Goal: Find specific page/section: Find specific page/section

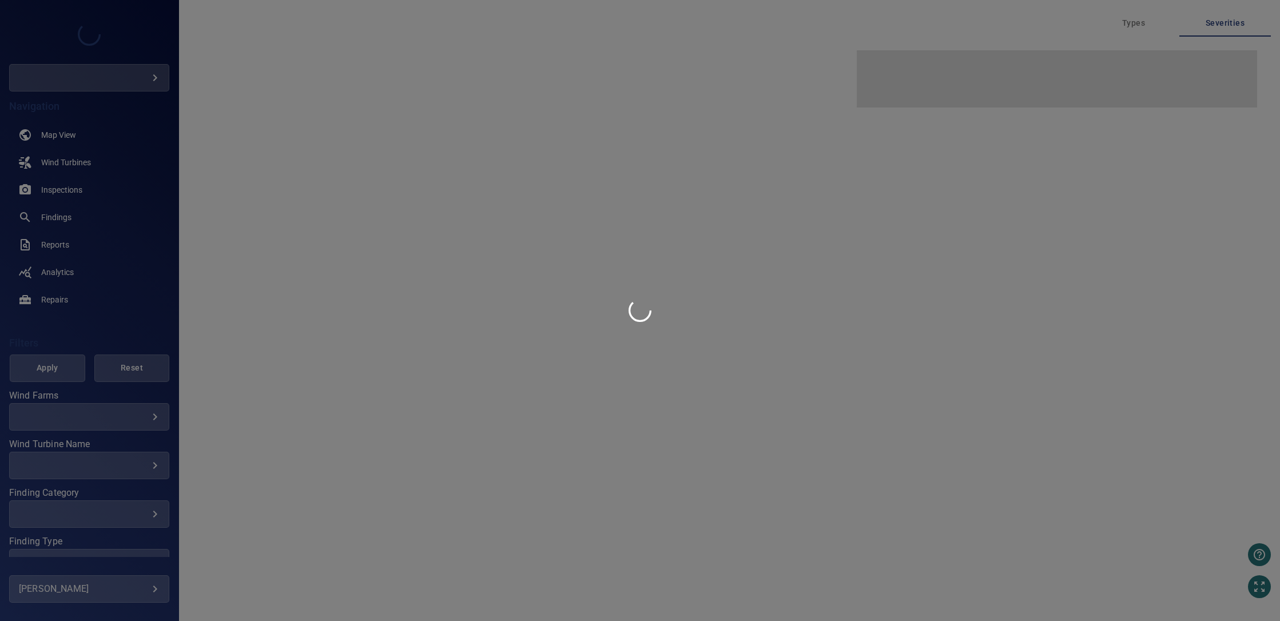
type input "****"
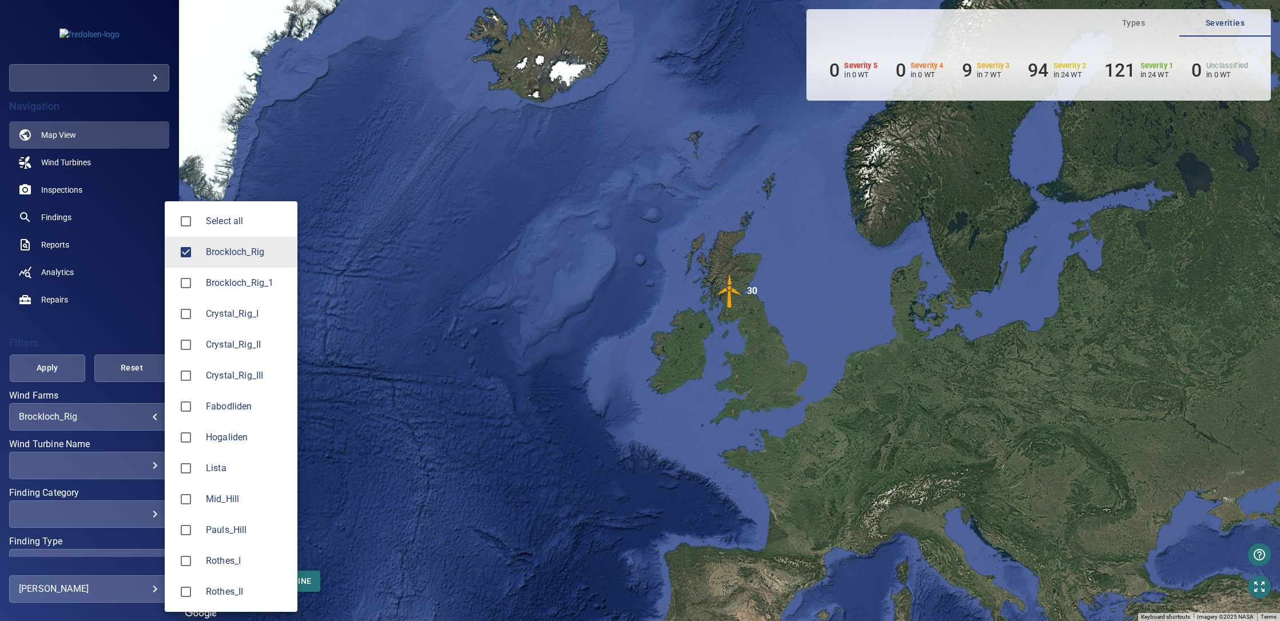
click at [147, 419] on body "**********" at bounding box center [640, 310] width 1280 height 621
type input "**********"
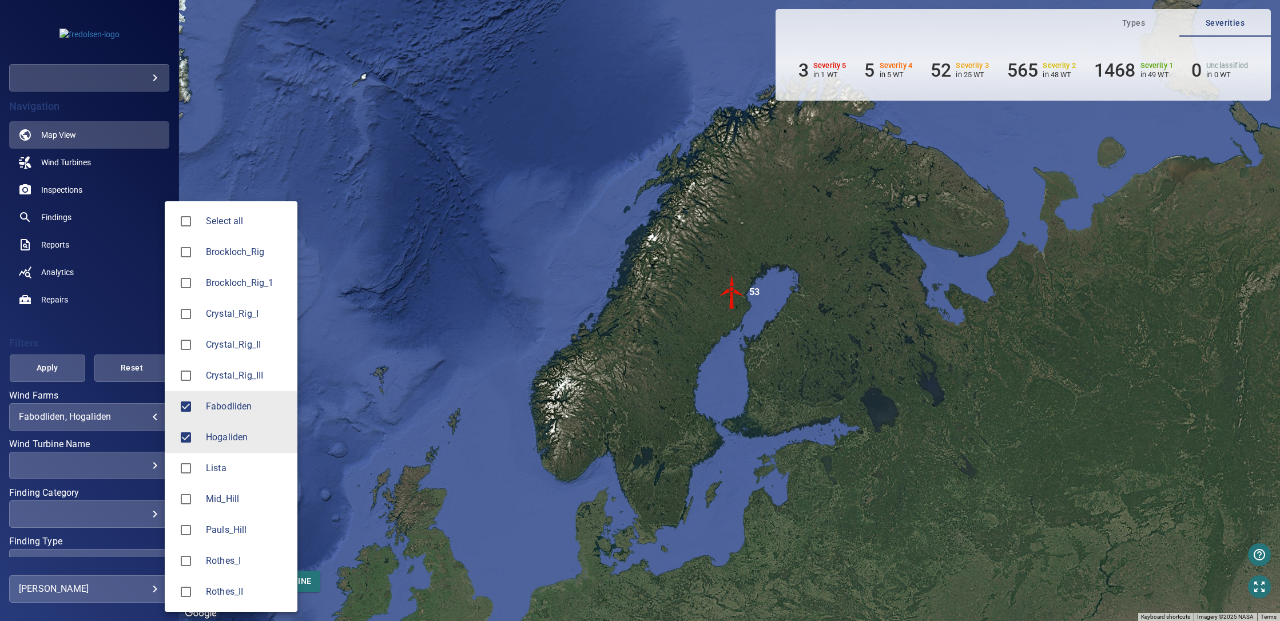
click at [141, 420] on div at bounding box center [640, 310] width 1280 height 621
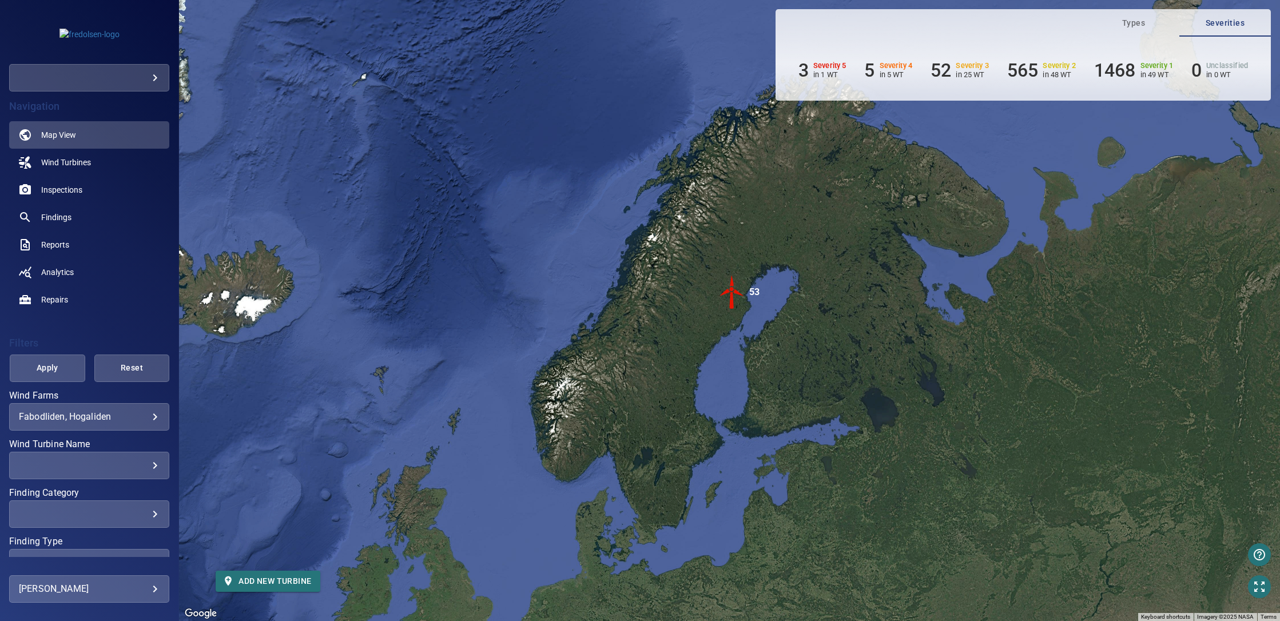
click at [738, 297] on img "53" at bounding box center [732, 292] width 34 height 34
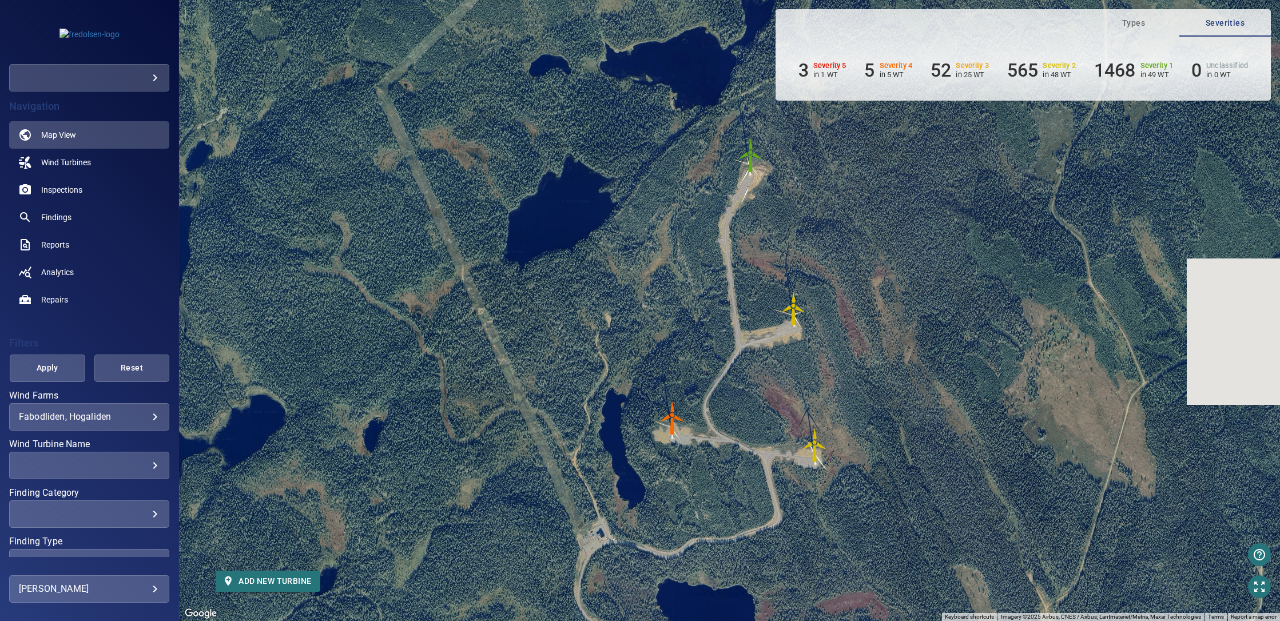
drag, startPoint x: 1064, startPoint y: 242, endPoint x: 944, endPoint y: 378, distance: 181.2
click at [944, 378] on div "To navigate, press the arrow keys. To activate drag with keyboard, press Alt + …" at bounding box center [729, 310] width 1101 height 621
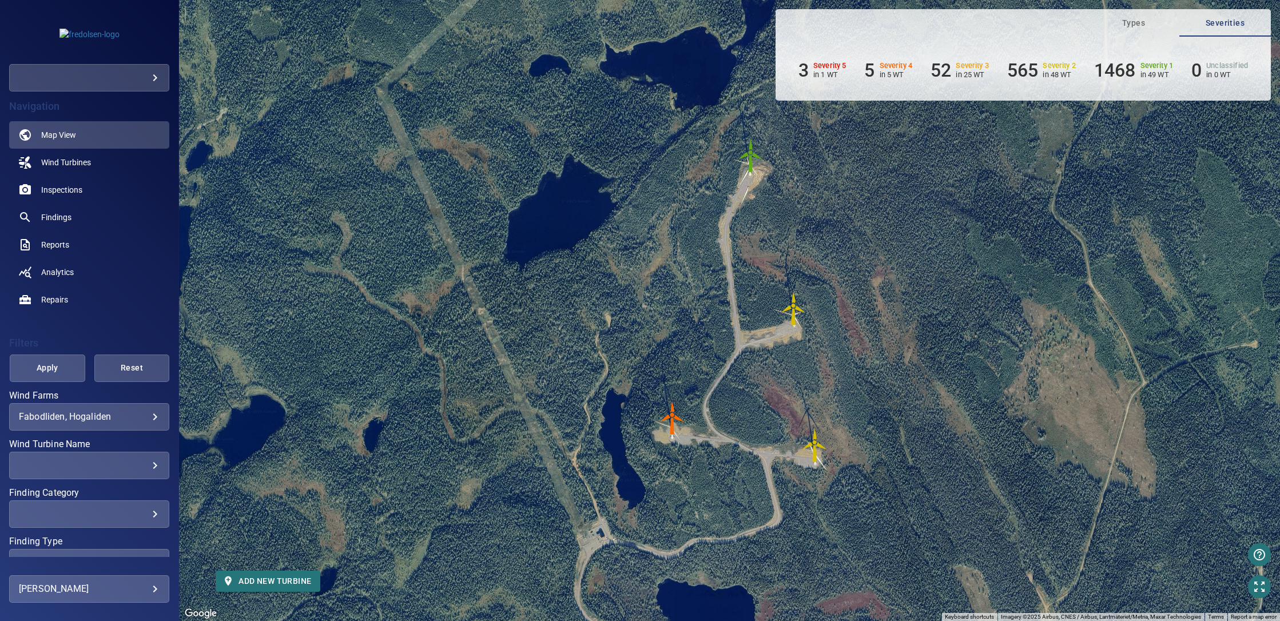
scroll to position [56, 0]
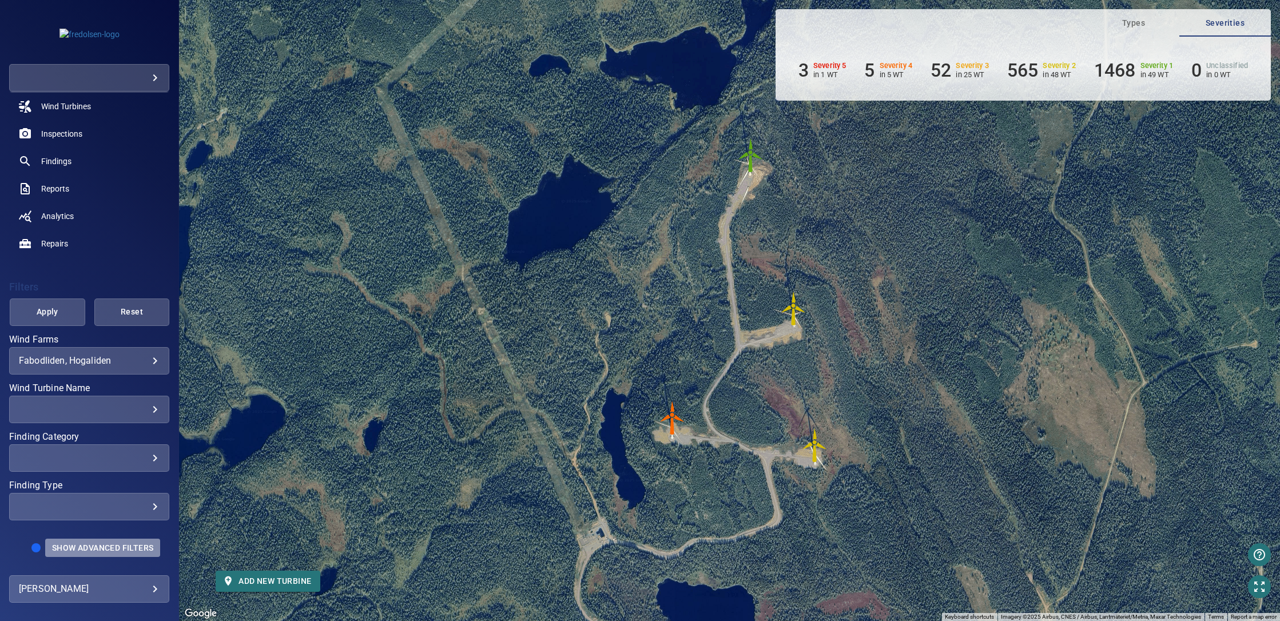
click at [107, 548] on span "Show Advanced Filters" at bounding box center [102, 547] width 101 height 9
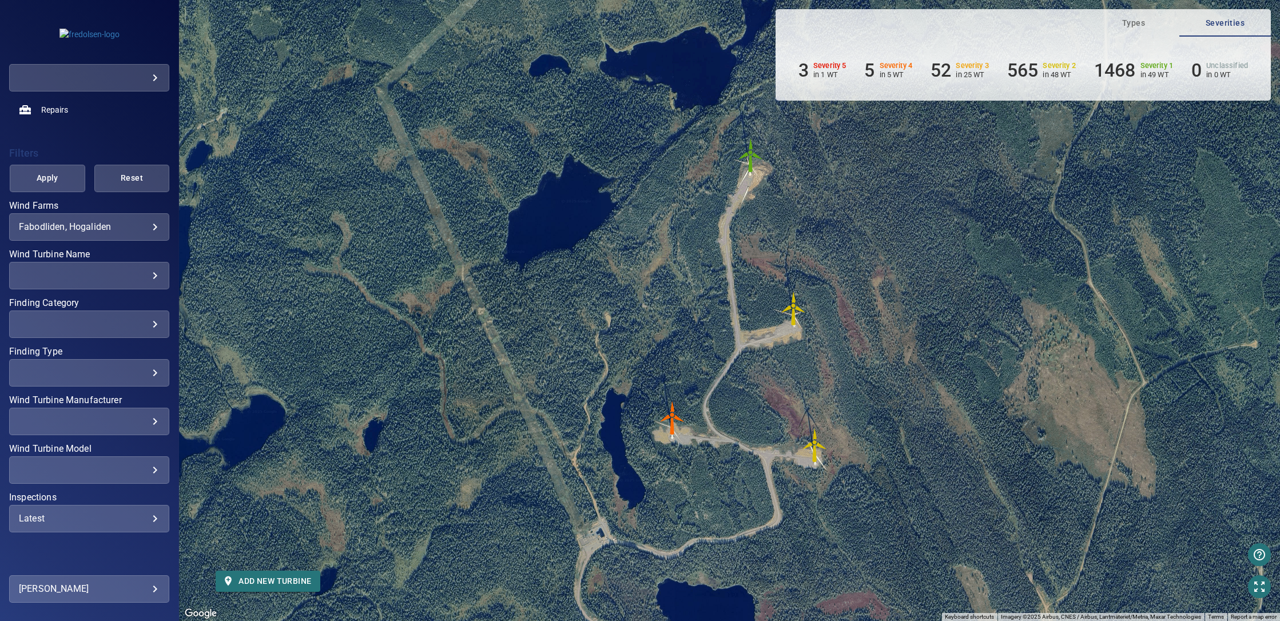
scroll to position [211, 0]
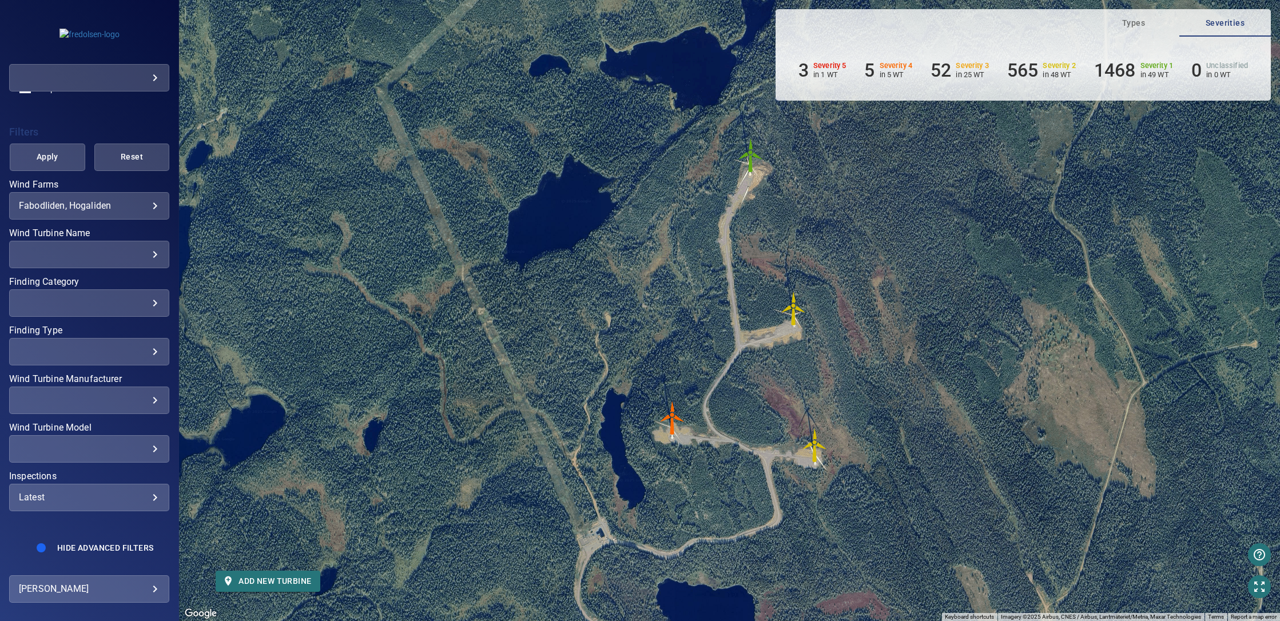
click at [110, 455] on div "​ ​" at bounding box center [89, 448] width 160 height 27
type input "********"
click at [143, 448] on div "Wind Turbine Model" at bounding box center [640, 310] width 1280 height 621
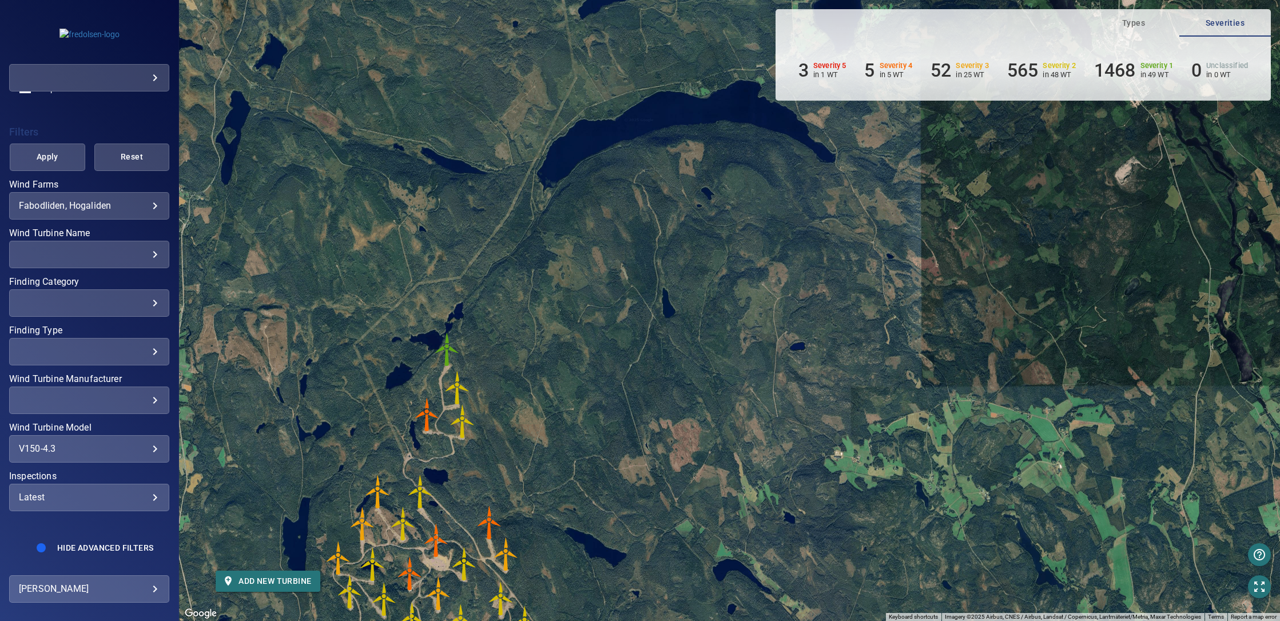
drag, startPoint x: 548, startPoint y: 462, endPoint x: 762, endPoint y: 250, distance: 301.3
click at [748, 263] on div "To navigate, press the arrow keys. To activate drag with keyboard, press Alt + …" at bounding box center [729, 310] width 1101 height 621
click at [760, 252] on div "To navigate, press the arrow keys. To activate drag with keyboard, press Alt + …" at bounding box center [729, 310] width 1101 height 621
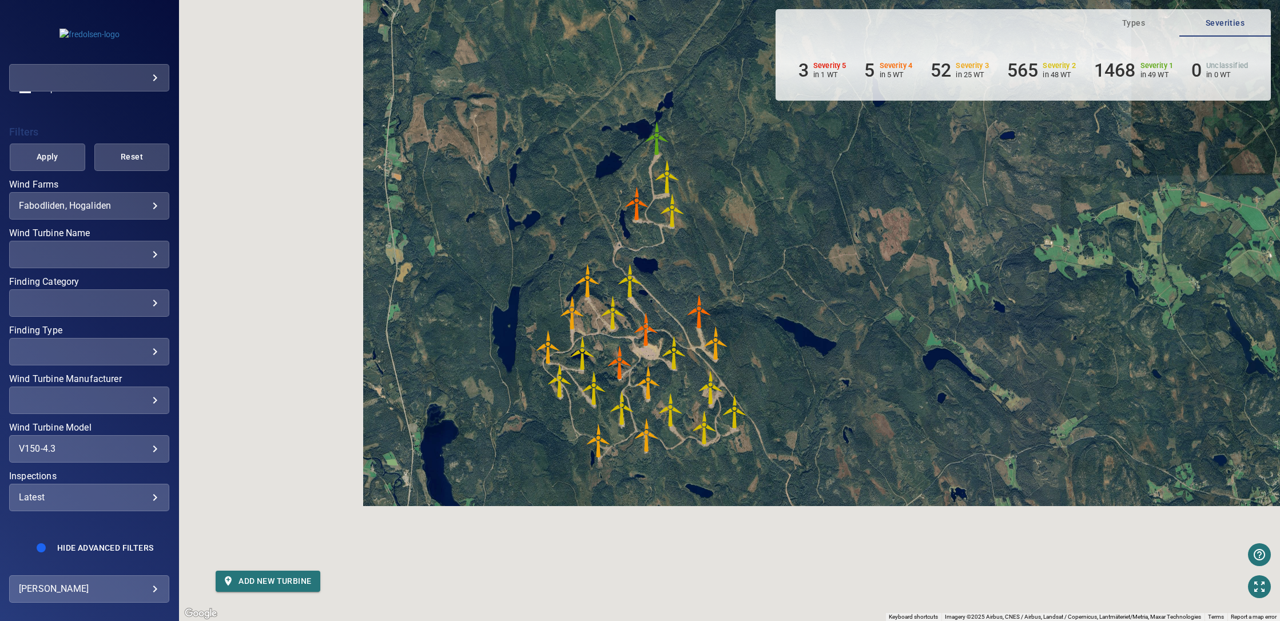
click at [764, 249] on div "To navigate, press the arrow keys. To activate drag with keyboard, press Alt + …" at bounding box center [729, 310] width 1101 height 621
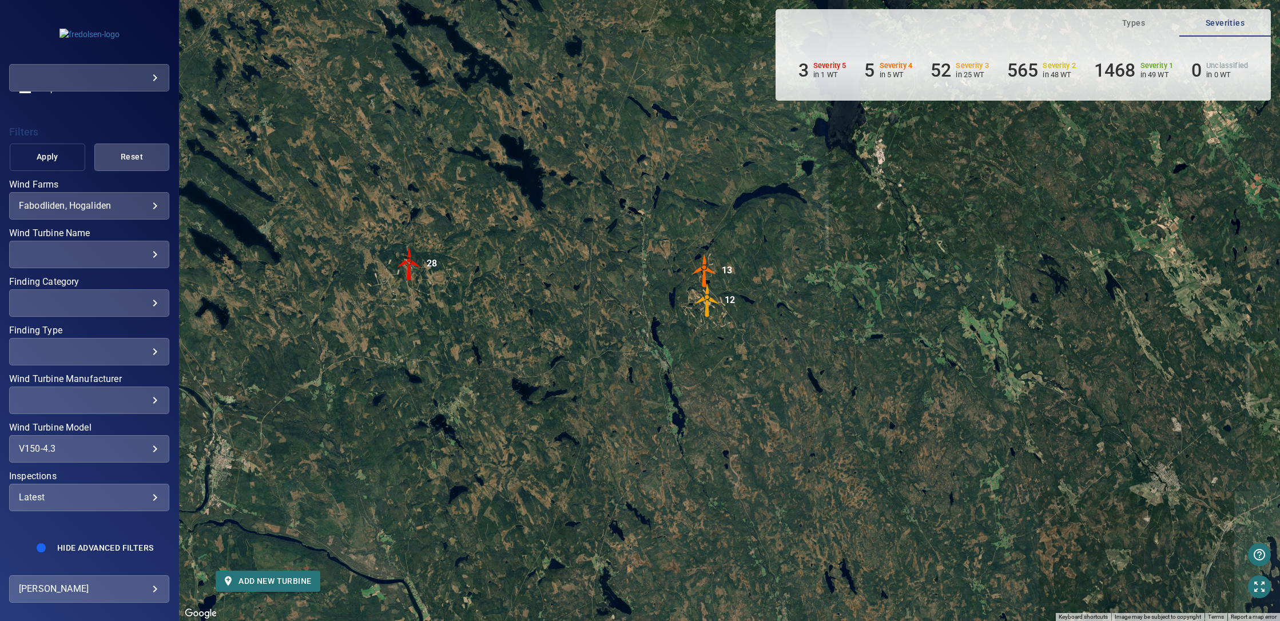
click at [40, 152] on span "Apply" at bounding box center [47, 157] width 47 height 14
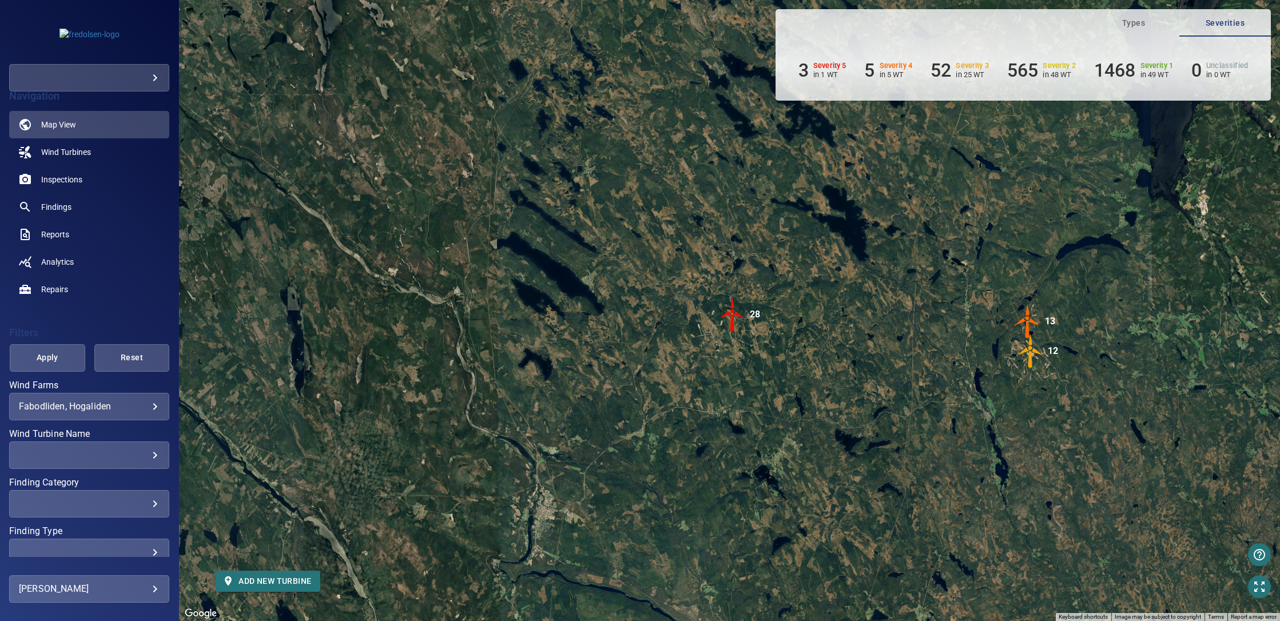
scroll to position [0, 0]
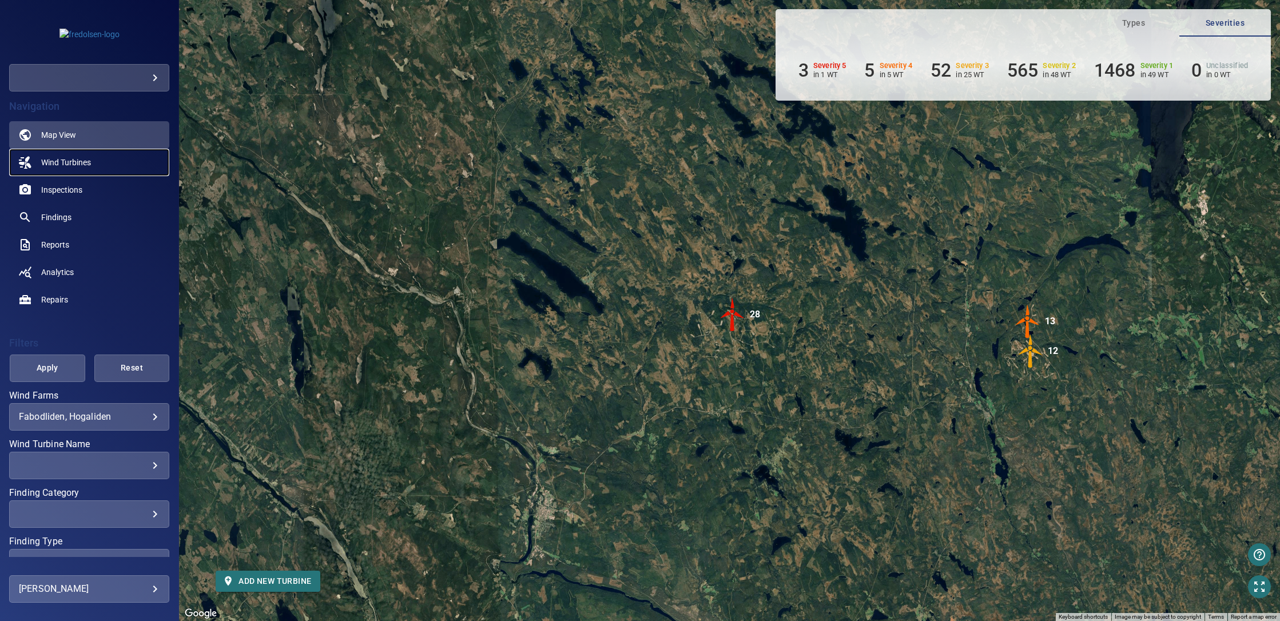
click at [72, 164] on span "Wind Turbines" at bounding box center [66, 162] width 50 height 11
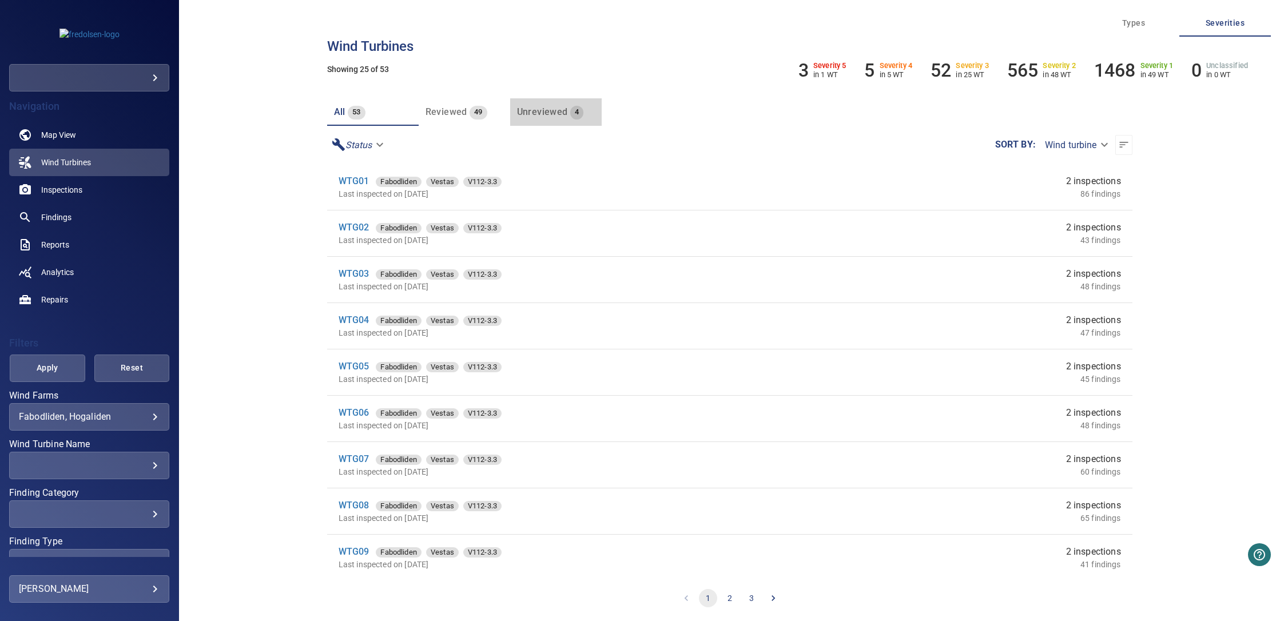
click at [555, 110] on span "Unreviewed" at bounding box center [542, 111] width 51 height 11
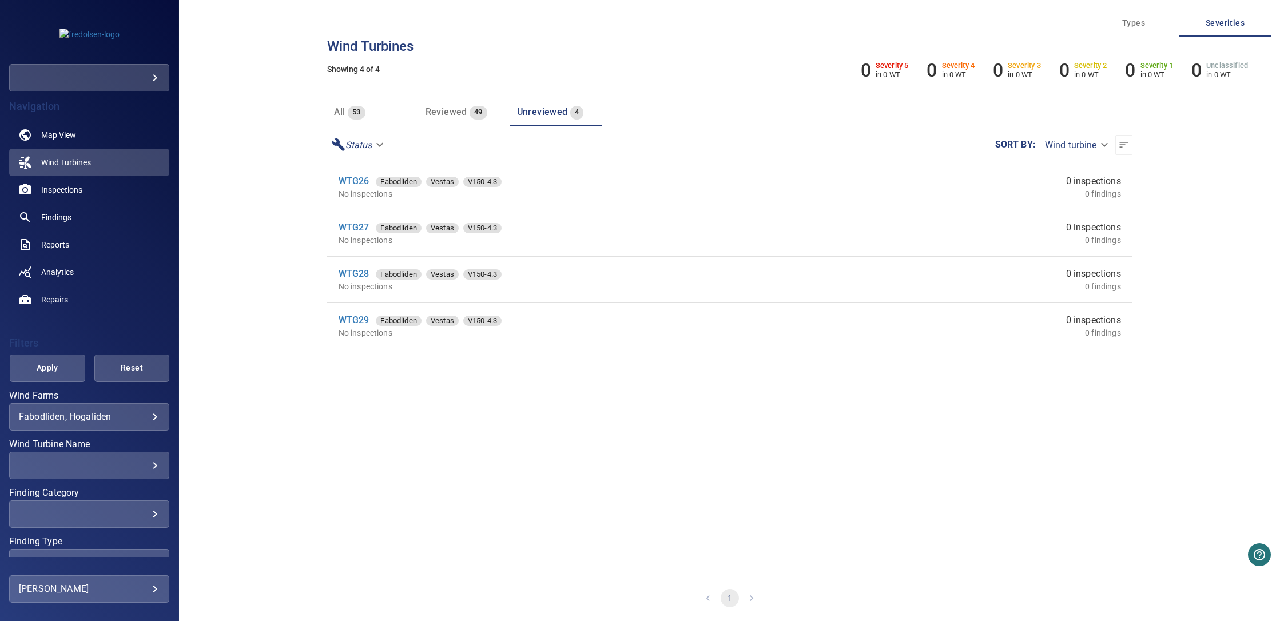
click at [344, 110] on span "all" at bounding box center [339, 111] width 11 height 11
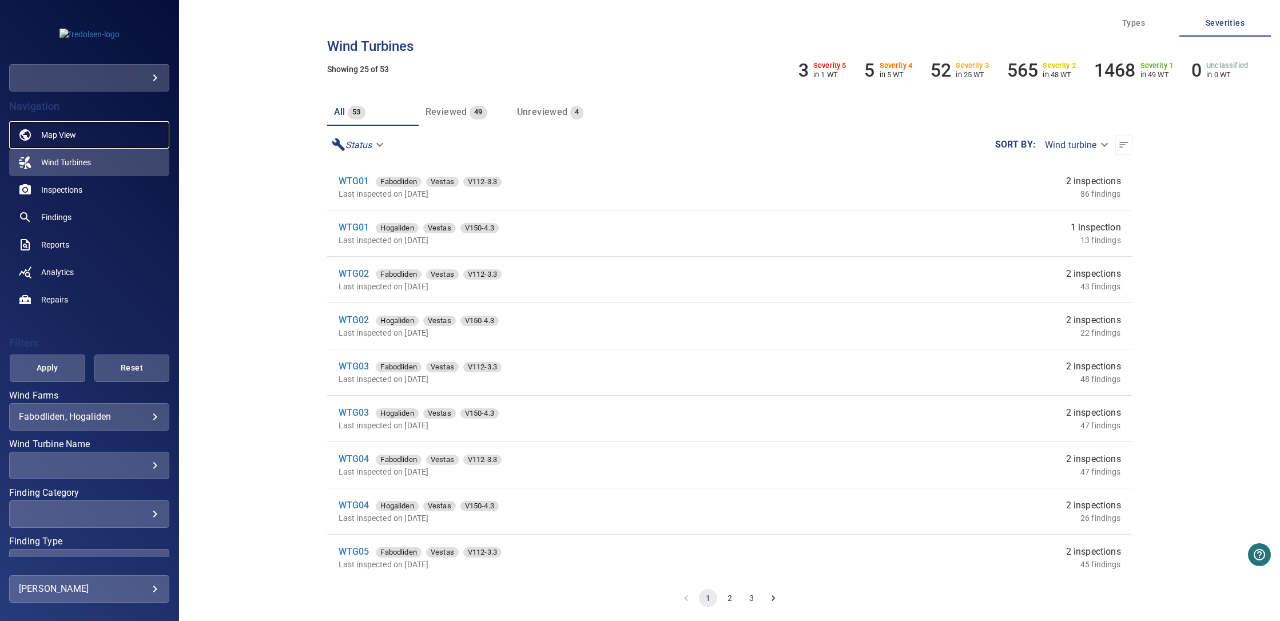
click at [69, 130] on span "Map View" at bounding box center [58, 134] width 35 height 11
